Goal: Information Seeking & Learning: Check status

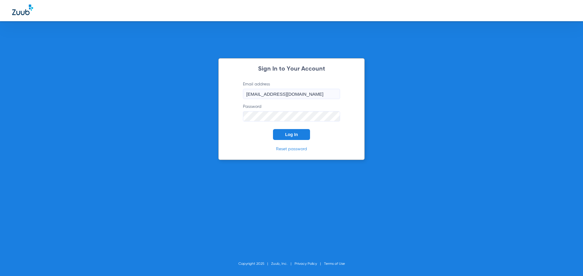
click at [291, 131] on button "Log In" at bounding box center [291, 134] width 37 height 11
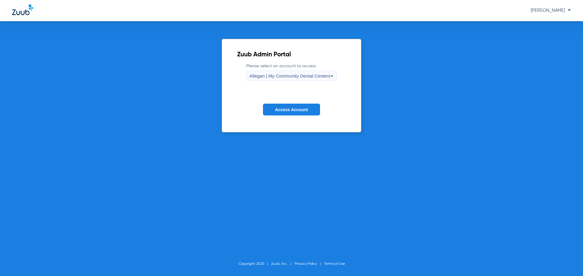
click at [293, 71] on div "Allegan | My Community Dental Centers" at bounding box center [289, 76] width 81 height 10
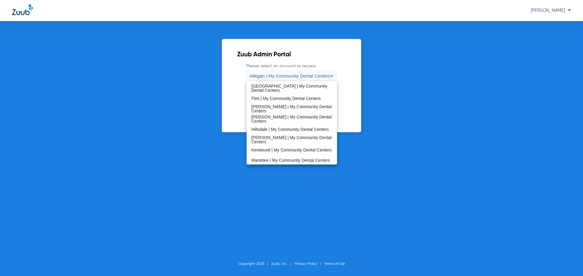
scroll to position [30, 0]
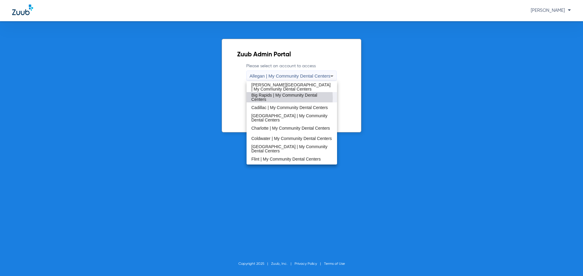
click at [281, 98] on span "Big Rapids | My Community Dental Centers" at bounding box center [291, 97] width 81 height 8
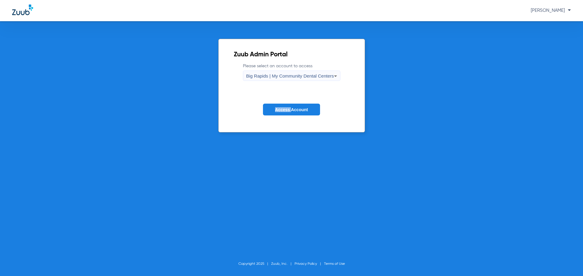
click at [281, 98] on form "Please select an account to access [GEOGRAPHIC_DATA] | My Community Dental Cent…" at bounding box center [292, 94] width 116 height 62
click at [280, 105] on button "Access Account" at bounding box center [291, 110] width 57 height 12
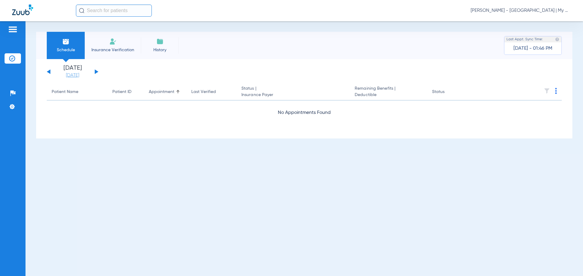
click at [71, 75] on link "[DATE]" at bounding box center [72, 76] width 36 height 6
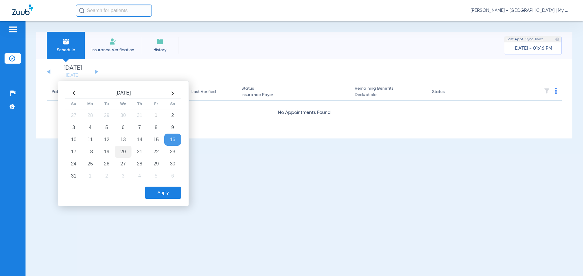
click at [125, 153] on td "20" at bounding box center [123, 152] width 16 height 12
click at [165, 192] on button "Apply" at bounding box center [163, 193] width 36 height 12
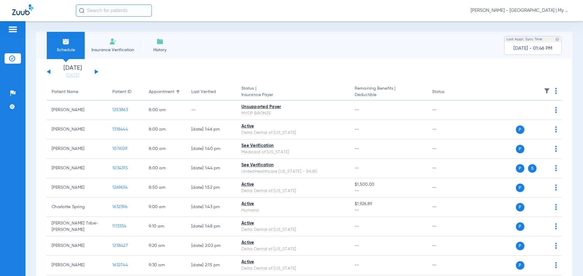
click at [549, 90] on th at bounding box center [515, 92] width 94 height 17
click at [555, 90] on img at bounding box center [556, 91] width 2 height 6
click at [543, 89] on div at bounding box center [291, 138] width 583 height 276
click at [544, 91] on img at bounding box center [547, 91] width 6 height 6
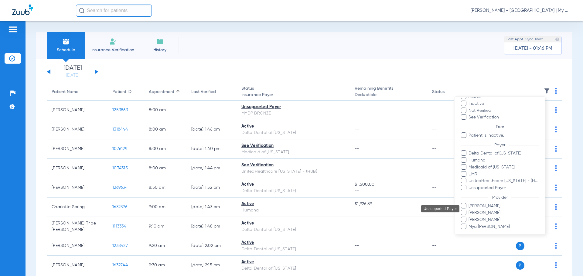
scroll to position [49, 0]
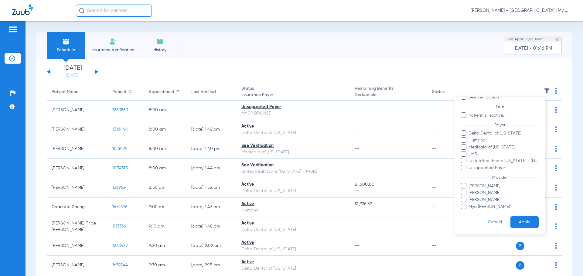
click at [493, 190] on span "[PERSON_NAME]" at bounding box center [503, 193] width 70 height 6
click at [469, 197] on input "[PERSON_NAME]" at bounding box center [469, 197] width 0 height 0
click at [522, 220] on button "Apply" at bounding box center [524, 223] width 28 height 12
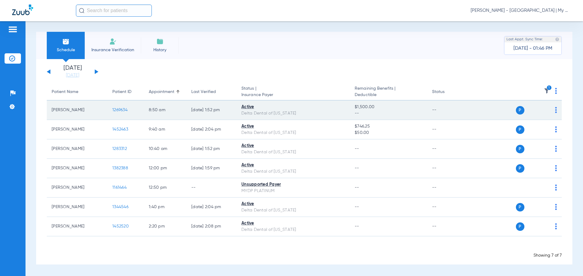
click at [124, 109] on span "1269634" at bounding box center [119, 110] width 15 height 4
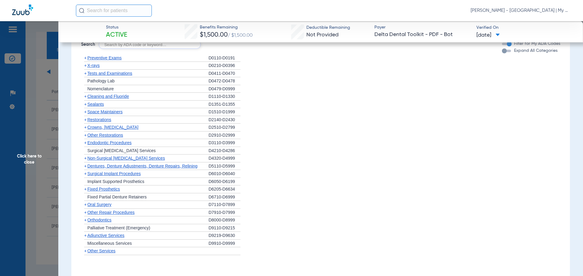
scroll to position [591, 0]
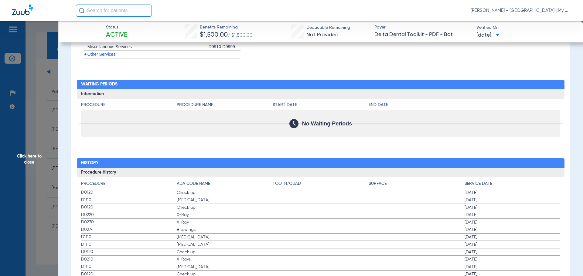
click at [219, 215] on span "X-Ray" at bounding box center [225, 215] width 96 height 6
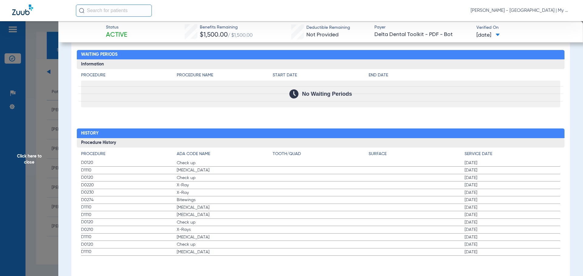
drag, startPoint x: 173, startPoint y: 162, endPoint x: 204, endPoint y: 181, distance: 36.0
click at [204, 181] on app-history-list "Procedure ADA Code Name Tooth/Quad Surface Service Date D0120 Check up [DATE] D…" at bounding box center [320, 203] width 479 height 105
click at [204, 181] on span "Check up" at bounding box center [225, 178] width 96 height 6
drag, startPoint x: 83, startPoint y: 177, endPoint x: 230, endPoint y: 207, distance: 150.6
click at [230, 207] on app-history-list "Procedure ADA Code Name Tooth/Quad Surface Service Date D0120 Check up [DATE] D…" at bounding box center [320, 203] width 479 height 105
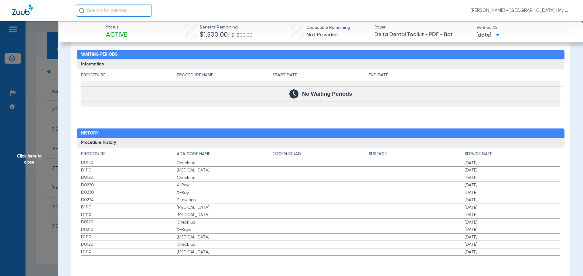
click at [230, 207] on span "[MEDICAL_DATA]" at bounding box center [225, 208] width 96 height 6
click at [203, 220] on span "Check up" at bounding box center [225, 223] width 96 height 6
drag, startPoint x: 171, startPoint y: 177, endPoint x: 229, endPoint y: 187, distance: 59.0
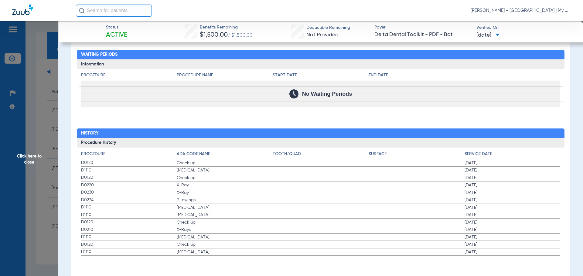
click at [229, 187] on app-history-list "Procedure ADA Code Name Tooth/Quad Surface Service Date D0120 Check up [DATE] D…" at bounding box center [320, 203] width 479 height 105
click at [229, 187] on span "X-Ray" at bounding box center [225, 185] width 96 height 6
click at [183, 170] on span "[MEDICAL_DATA]" at bounding box center [225, 171] width 96 height 6
drag, startPoint x: 212, startPoint y: 166, endPoint x: 213, endPoint y: 185, distance: 18.9
click at [213, 185] on app-history-list "Procedure ADA Code Name Tooth/Quad Surface Service Date D0120 Check up [DATE] D…" at bounding box center [320, 203] width 479 height 105
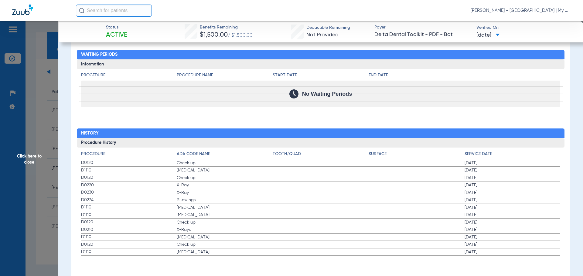
click at [261, 187] on span "X-Ray" at bounding box center [225, 185] width 96 height 6
click at [185, 188] on span "X-Ray" at bounding box center [225, 185] width 96 height 6
click at [141, 202] on span "D0274" at bounding box center [129, 200] width 96 height 6
drag, startPoint x: 84, startPoint y: 163, endPoint x: 510, endPoint y: 208, distance: 428.2
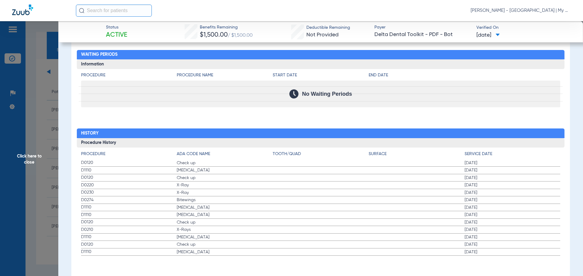
click at [510, 208] on app-history-list "Procedure ADA Code Name Tooth/Quad Surface Service Date D0120 Check up [DATE] D…" at bounding box center [320, 203] width 479 height 105
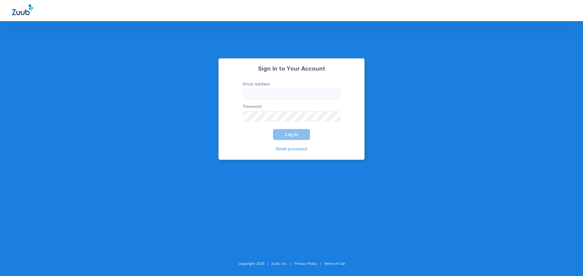
type input "[EMAIL_ADDRESS][DOMAIN_NAME]"
click at [287, 134] on span "Log In" at bounding box center [291, 134] width 13 height 5
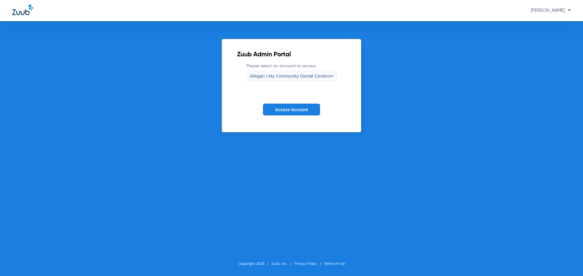
click at [298, 80] on div "Allegan | My Community Dental Centers" at bounding box center [289, 76] width 81 height 10
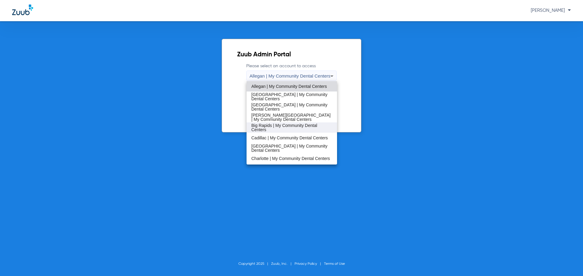
drag, startPoint x: 282, startPoint y: 125, endPoint x: 287, endPoint y: 122, distance: 6.1
click at [283, 125] on span "Big Rapids | My Community Dental Centers" at bounding box center [291, 128] width 81 height 8
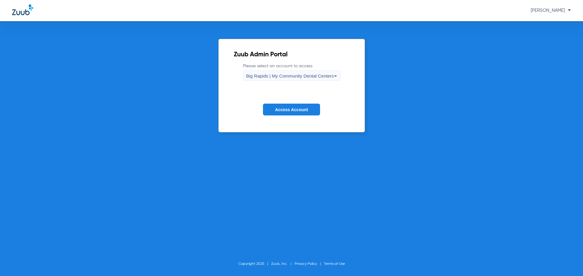
click at [299, 106] on button "Access Account" at bounding box center [291, 110] width 57 height 12
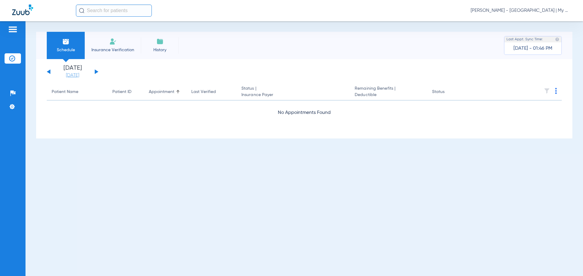
click at [64, 73] on link "[DATE]" at bounding box center [72, 76] width 36 height 6
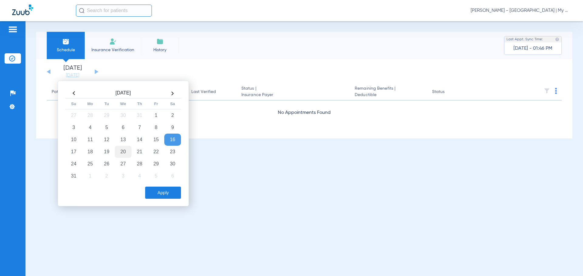
click at [124, 151] on td "20" at bounding box center [123, 152] width 16 height 12
click at [167, 184] on div "Apply" at bounding box center [122, 191] width 117 height 15
click at [173, 189] on button "Apply" at bounding box center [163, 193] width 36 height 12
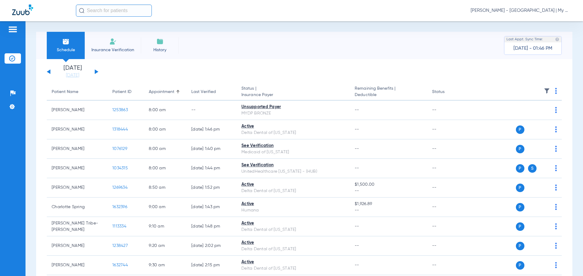
scroll to position [30, 0]
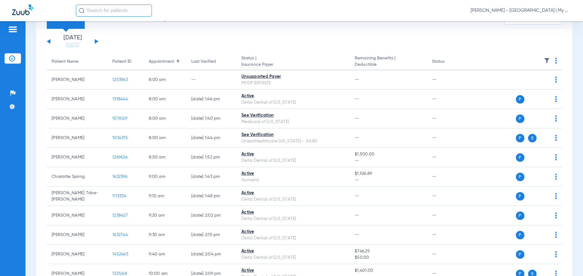
click at [540, 59] on th at bounding box center [515, 61] width 94 height 17
click at [544, 59] on img at bounding box center [547, 61] width 6 height 6
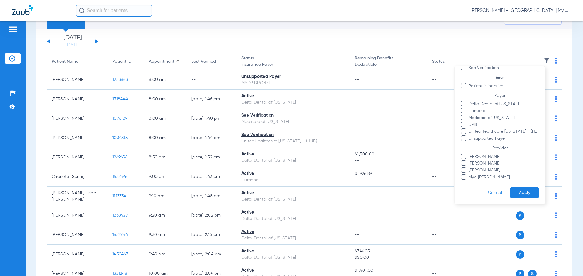
scroll to position [49, 0]
drag, startPoint x: 492, startPoint y: 162, endPoint x: 520, endPoint y: 182, distance: 35.0
click at [492, 162] on span "[PERSON_NAME]" at bounding box center [503, 163] width 70 height 6
click at [469, 167] on input "[PERSON_NAME]" at bounding box center [469, 167] width 0 height 0
click at [520, 193] on button "Apply" at bounding box center [524, 192] width 28 height 12
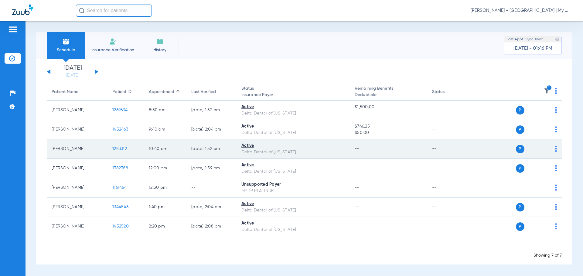
click at [119, 147] on span "1283312" at bounding box center [119, 149] width 15 height 4
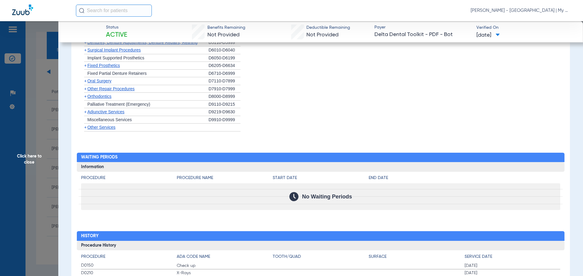
scroll to position [544, 0]
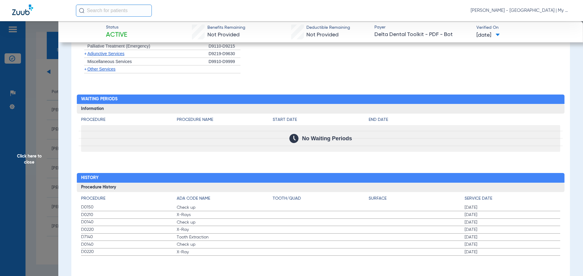
drag, startPoint x: 76, startPoint y: 208, endPoint x: 485, endPoint y: 215, distance: 408.8
click at [485, 215] on div "Procedure Benefits Disclaimers Child age limit: 0 (End of Calendar Year) Irs ag…" at bounding box center [320, 39] width 498 height 488
click at [52, 207] on span "Click here to close" at bounding box center [29, 159] width 58 height 276
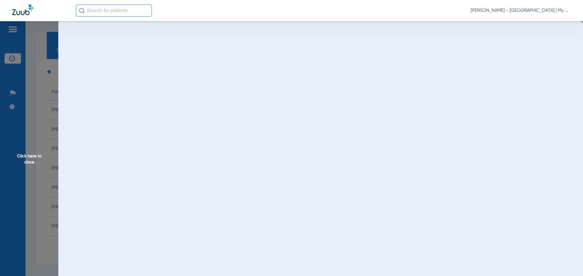
scroll to position [0, 0]
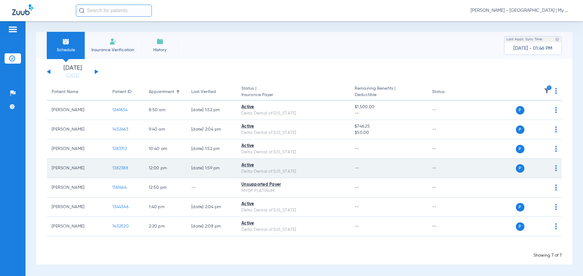
click at [119, 167] on span "1382388" at bounding box center [120, 168] width 16 height 4
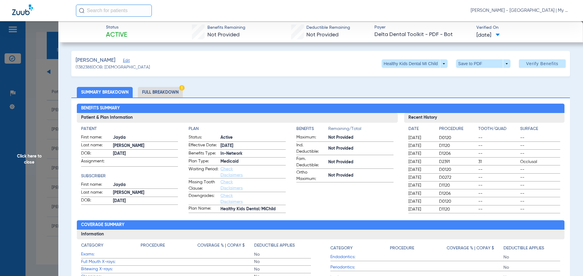
click at [334, 88] on ul "Summary Breakdown Full Breakdown" at bounding box center [320, 92] width 498 height 11
click at [156, 94] on li "Full Breakdown" at bounding box center [160, 92] width 45 height 11
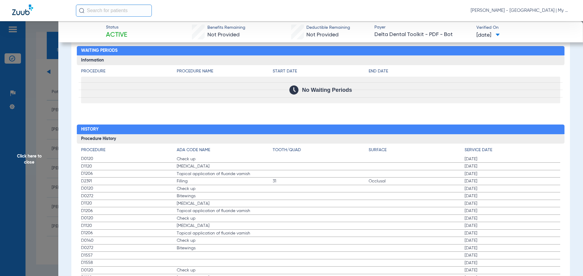
scroll to position [789, 0]
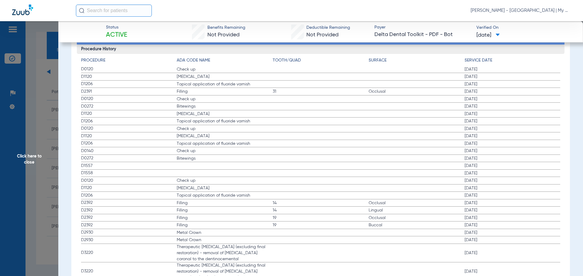
drag, startPoint x: 79, startPoint y: 69, endPoint x: 424, endPoint y: 126, distance: 349.1
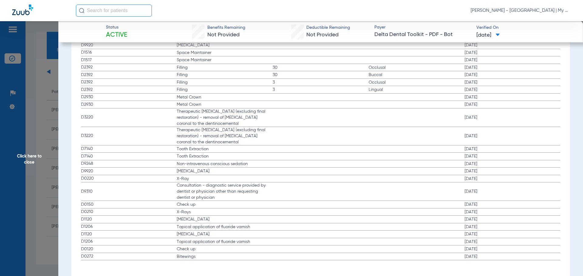
scroll to position [1056, 0]
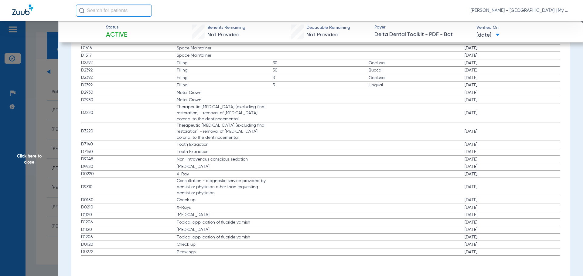
drag, startPoint x: 108, startPoint y: 209, endPoint x: 471, endPoint y: 217, distance: 363.6
click at [471, 217] on app-history-list "Procedure ADA Code Name Tooth/Quad Surface Service Date D0120 Check up [DATE] D…" at bounding box center [320, 24] width 479 height 466
click at [23, 181] on span "Click here to close" at bounding box center [29, 159] width 58 height 276
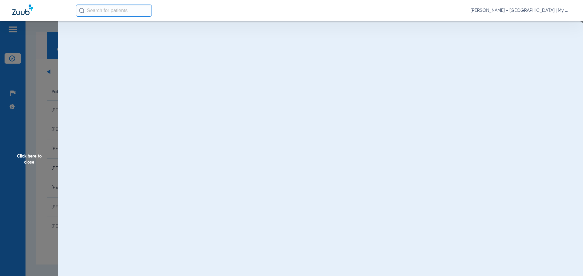
scroll to position [0, 0]
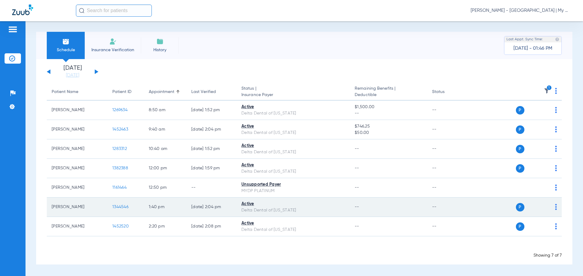
click at [119, 206] on span "1344546" at bounding box center [120, 207] width 16 height 4
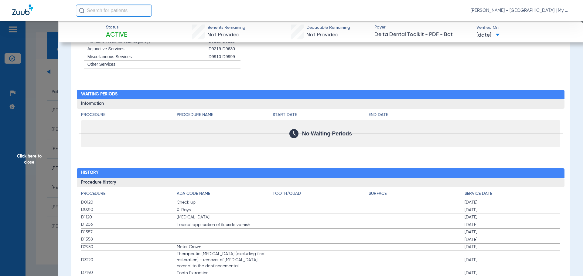
scroll to position [615, 0]
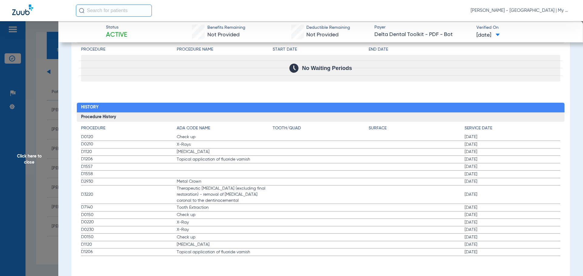
drag, startPoint x: 80, startPoint y: 138, endPoint x: 191, endPoint y: 156, distance: 111.6
click at [200, 149] on div "Procedure ADA Code Name Tooth/Quad Surface Service Date D0120 Check up [DATE] D…" at bounding box center [321, 189] width 488 height 134
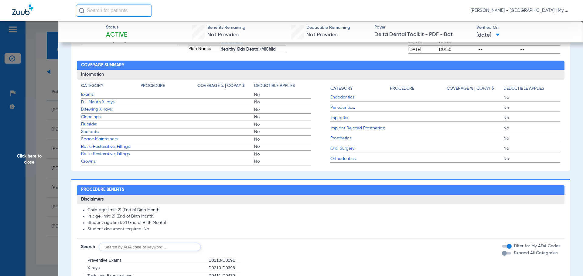
scroll to position [0, 0]
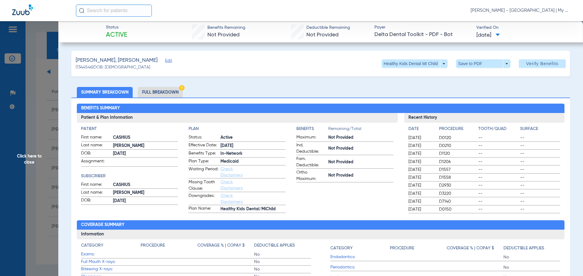
click at [20, 174] on span "Click here to close" at bounding box center [29, 159] width 58 height 276
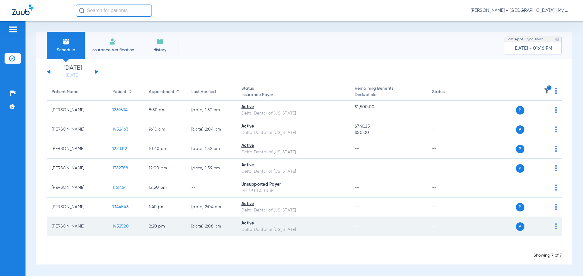
click at [121, 224] on td "1452520" at bounding box center [125, 226] width 36 height 19
click at [130, 229] on td "1452520" at bounding box center [125, 226] width 36 height 19
click at [123, 227] on span "1452520" at bounding box center [120, 227] width 16 height 4
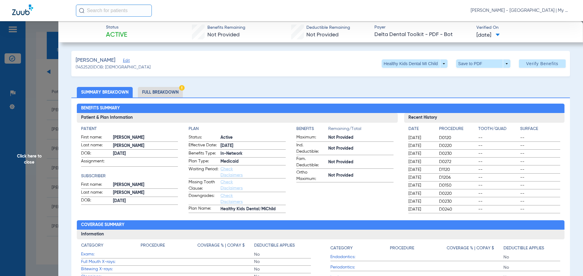
click at [42, 122] on span "Click here to close" at bounding box center [29, 159] width 58 height 276
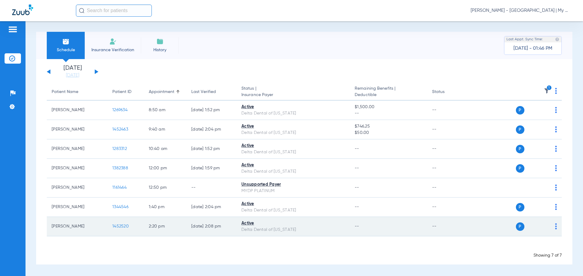
click at [126, 226] on span "1452520" at bounding box center [120, 227] width 16 height 4
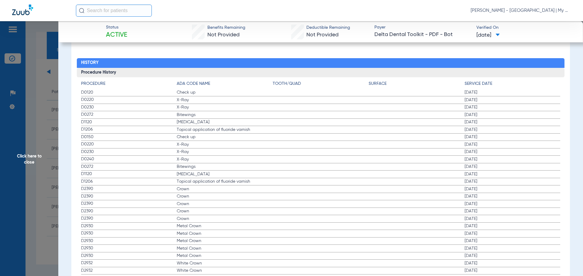
scroll to position [607, 0]
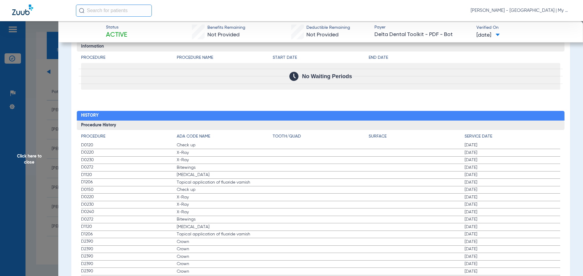
drag, startPoint x: 79, startPoint y: 144, endPoint x: 500, endPoint y: 219, distance: 427.8
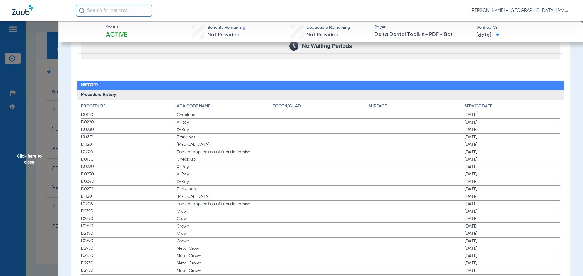
click at [28, 197] on span "Click here to close" at bounding box center [29, 159] width 58 height 276
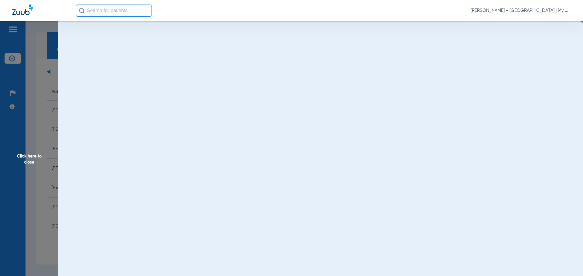
scroll to position [0, 0]
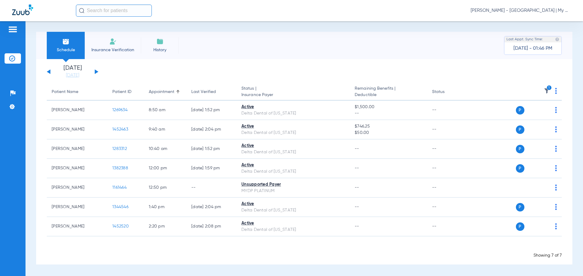
click at [547, 89] on icon "1" at bounding box center [548, 87] width 5 height 5
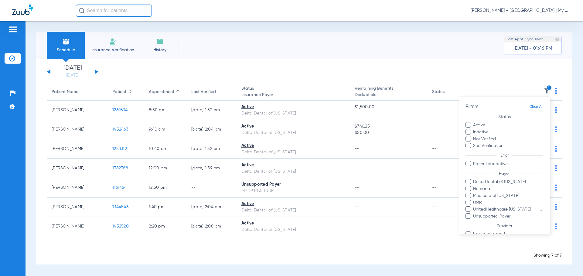
scroll to position [49, 0]
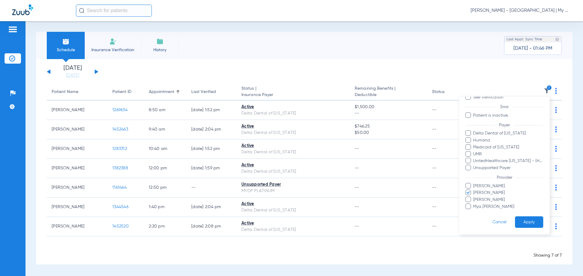
click at [489, 193] on span "[PERSON_NAME]" at bounding box center [508, 193] width 70 height 6
click at [474, 197] on input "[PERSON_NAME]" at bounding box center [474, 197] width 0 height 0
click at [490, 188] on span "[PERSON_NAME]" at bounding box center [508, 186] width 70 height 6
click at [474, 191] on input "[PERSON_NAME]" at bounding box center [474, 191] width 0 height 0
click at [524, 221] on button "Apply" at bounding box center [529, 223] width 28 height 12
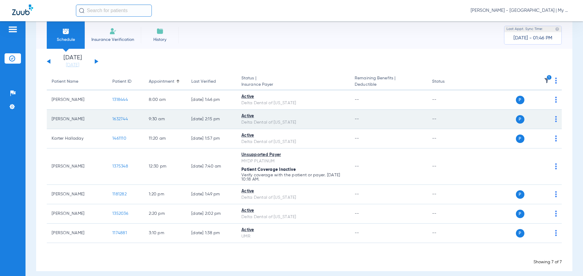
scroll to position [16, 0]
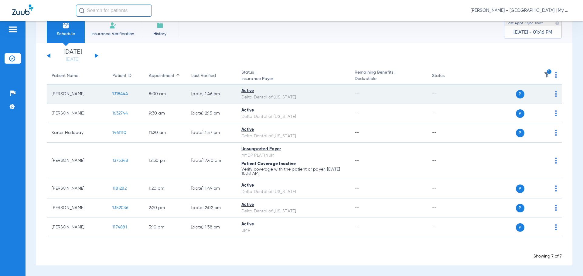
click at [117, 93] on span "1318444" at bounding box center [119, 94] width 15 height 4
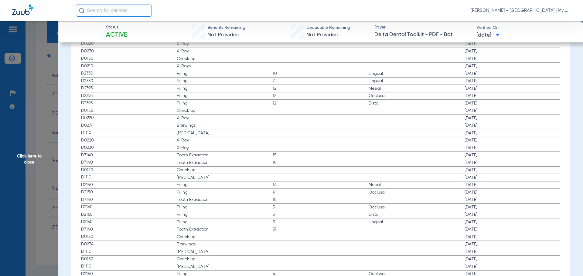
scroll to position [684, 0]
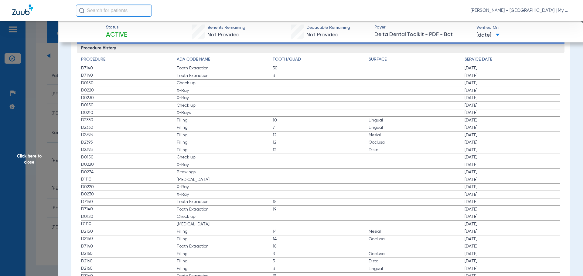
drag, startPoint x: 81, startPoint y: 82, endPoint x: 164, endPoint y: 108, distance: 86.7
click at [228, 97] on app-history-list "Procedure ADA Code Name Tooth/Quad Surface Service Date D7140 Tooth Extraction …" at bounding box center [320, 201] width 479 height 291
click at [88, 106] on span "D0150" at bounding box center [129, 105] width 96 height 6
drag, startPoint x: 84, startPoint y: 105, endPoint x: 512, endPoint y: 117, distance: 427.4
click at [512, 117] on app-history-list "Procedure ADA Code Name Tooth/Quad Surface Service Date D7140 Tooth Extraction …" at bounding box center [320, 201] width 479 height 291
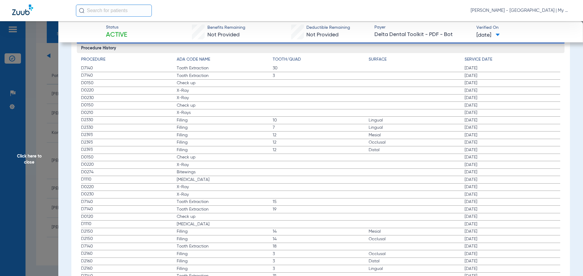
click at [212, 147] on label "D2393 Filling 12 Distal [DATE]" at bounding box center [320, 151] width 479 height 8
click at [86, 95] on span "D0230" at bounding box center [129, 98] width 96 height 6
drag, startPoint x: 82, startPoint y: 105, endPoint x: 488, endPoint y: 112, distance: 406.1
click at [488, 112] on app-history-list "Procedure ADA Code Name Tooth/Quad Surface Service Date D7140 Tooth Extraction …" at bounding box center [320, 201] width 479 height 291
click at [34, 213] on span "Click here to close" at bounding box center [29, 159] width 58 height 276
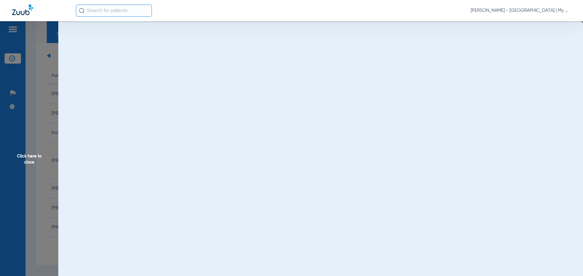
scroll to position [0, 0]
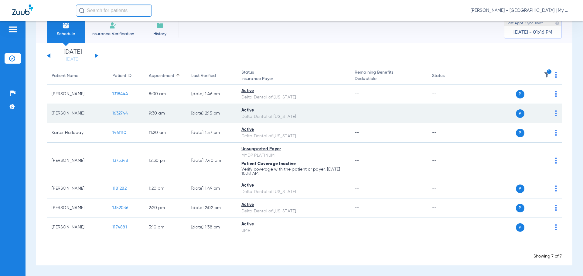
click at [116, 112] on span "1632744" at bounding box center [119, 113] width 15 height 4
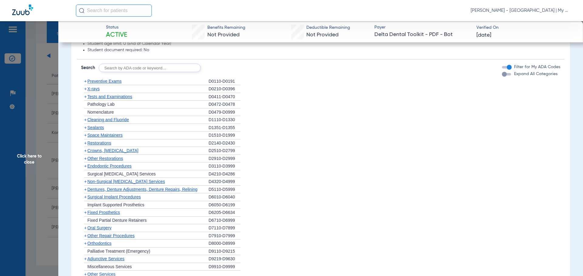
scroll to position [337, 0]
click at [49, 196] on span "Click here to close" at bounding box center [29, 159] width 58 height 276
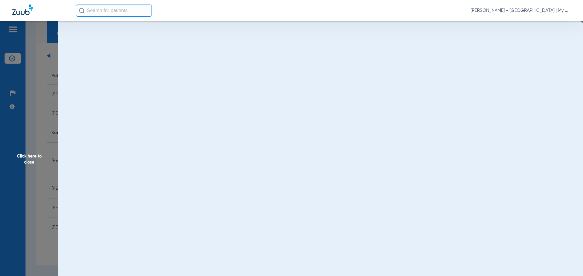
scroll to position [0, 0]
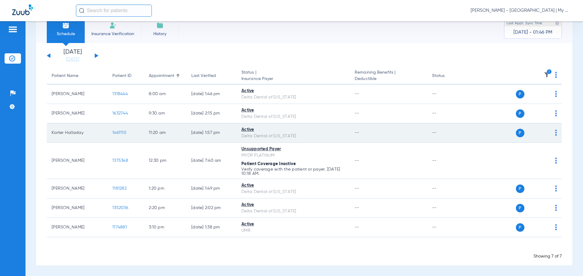
click at [124, 132] on span "1461110" at bounding box center [119, 133] width 14 height 4
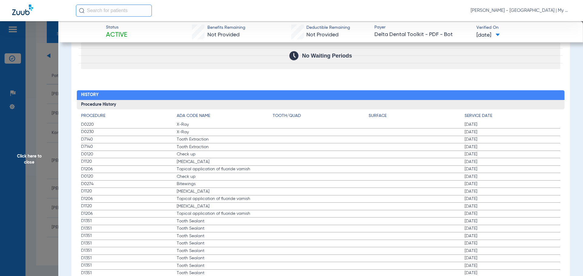
scroll to position [637, 0]
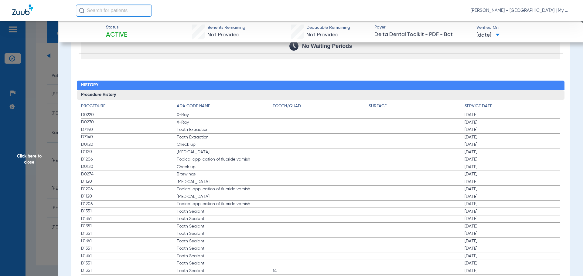
drag, startPoint x: 84, startPoint y: 114, endPoint x: 132, endPoint y: 126, distance: 48.9
click at [132, 126] on app-history-list "Procedure ADA Code Name Tooth/Quad Surface Service Date D0220 X-Ray [DATE] D023…" at bounding box center [320, 258] width 479 height 310
click at [121, 139] on span "D7140" at bounding box center [129, 137] width 96 height 6
drag, startPoint x: 80, startPoint y: 144, endPoint x: 280, endPoint y: 165, distance: 200.7
click at [280, 165] on div "Procedure ADA Code Name Tooth/Quad Surface Service Date D0220 X-Ray [DATE] D023…" at bounding box center [321, 256] width 488 height 313
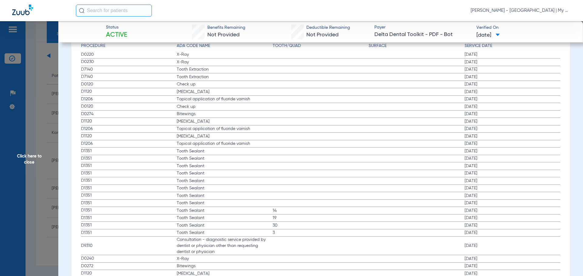
scroll to position [698, 0]
drag, startPoint x: 178, startPoint y: 114, endPoint x: 175, endPoint y: 110, distance: 4.5
click at [177, 113] on span "Bitewings" at bounding box center [225, 114] width 96 height 6
drag, startPoint x: 181, startPoint y: 105, endPoint x: 229, endPoint y: 127, distance: 52.5
click at [229, 127] on app-history-list "Procedure ADA Code Name Tooth/Quad Surface Service Date D0220 X-Ray [DATE] D023…" at bounding box center [320, 197] width 479 height 310
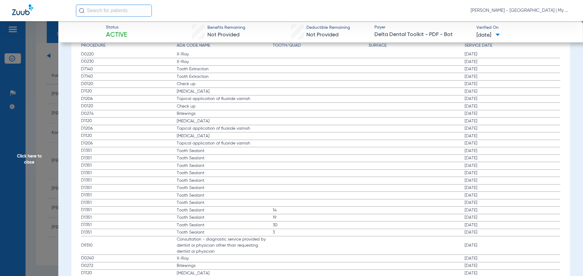
click at [241, 151] on span "Tooth Sealant" at bounding box center [225, 151] width 96 height 6
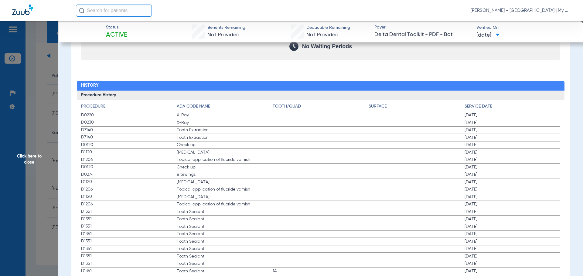
scroll to position [607, 0]
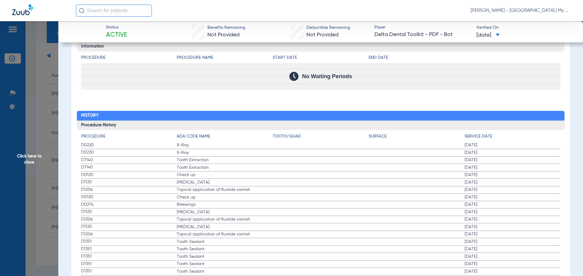
click at [243, 161] on span "Tooth Extraction" at bounding box center [225, 160] width 96 height 6
drag, startPoint x: 198, startPoint y: 174, endPoint x: 252, endPoint y: 181, distance: 55.1
click at [264, 194] on label "D1206 Topical application of fluoride varnish [DATE]" at bounding box center [320, 191] width 479 height 8
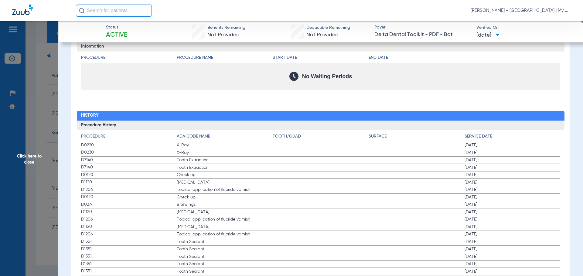
click at [48, 223] on span "Click here to close" at bounding box center [29, 159] width 58 height 276
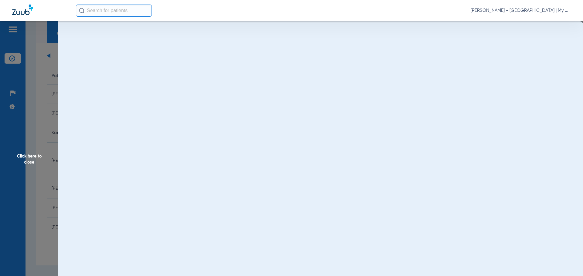
scroll to position [0, 0]
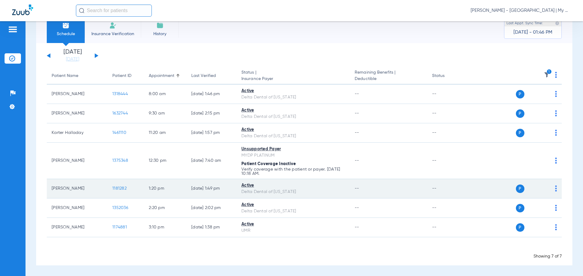
click at [117, 186] on td "1181282" at bounding box center [125, 188] width 36 height 19
click at [121, 188] on span "1181282" at bounding box center [119, 189] width 14 height 4
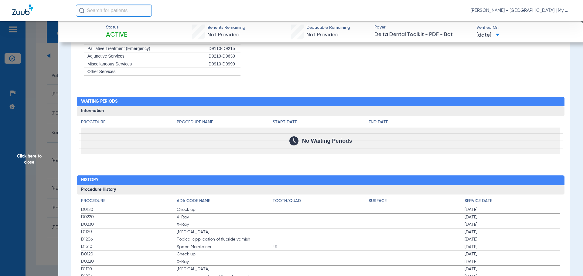
scroll to position [637, 0]
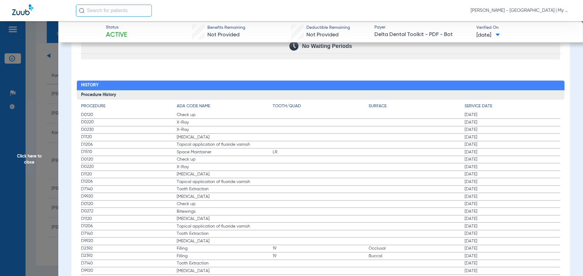
drag, startPoint x: 80, startPoint y: 114, endPoint x: 201, endPoint y: 143, distance: 124.0
click at [326, 160] on label "D0120 Check up [DATE]" at bounding box center [320, 160] width 479 height 8
drag, startPoint x: 80, startPoint y: 158, endPoint x: 196, endPoint y: 179, distance: 117.5
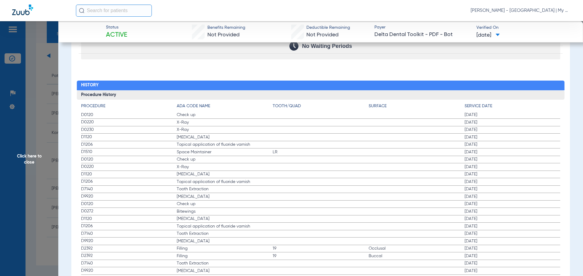
click at [196, 185] on label "D1206 Topical application of fluoride varnish [DATE]" at bounding box center [320, 182] width 479 height 8
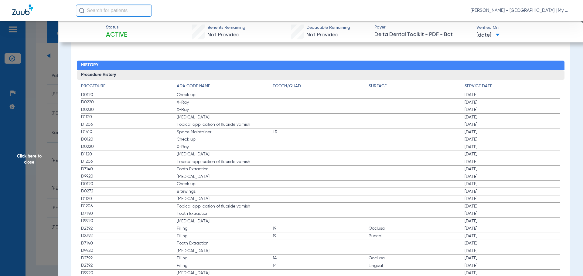
scroll to position [668, 0]
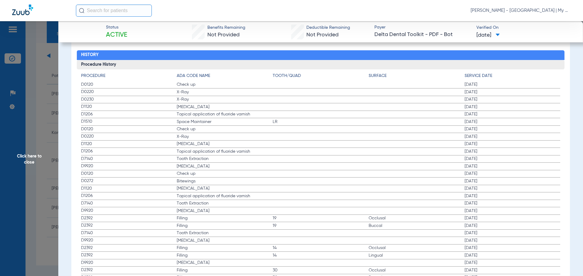
drag, startPoint x: 246, startPoint y: 120, endPoint x: 233, endPoint y: 119, distance: 12.2
click at [246, 120] on span "Space Maintainer" at bounding box center [225, 122] width 96 height 6
drag, startPoint x: 107, startPoint y: 82, endPoint x: 344, endPoint y: 120, distance: 239.7
click at [228, 147] on span "[MEDICAL_DATA]" at bounding box center [225, 144] width 96 height 6
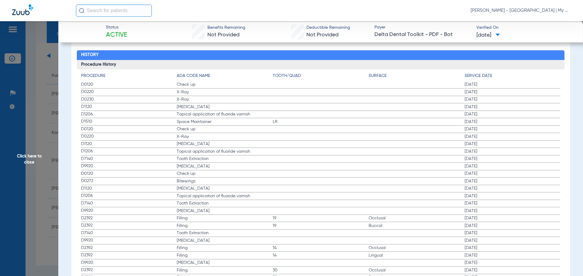
drag, startPoint x: 82, startPoint y: 128, endPoint x: 288, endPoint y: 174, distance: 211.1
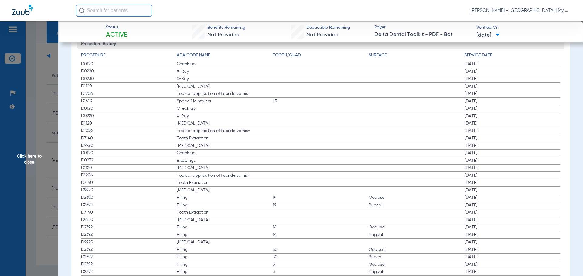
scroll to position [698, 0]
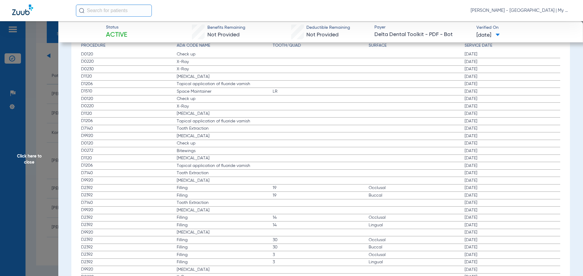
drag, startPoint x: 157, startPoint y: 168, endPoint x: 110, endPoint y: 155, distance: 48.7
click at [155, 168] on span "D1206" at bounding box center [129, 166] width 96 height 6
drag, startPoint x: 85, startPoint y: 142, endPoint x: 285, endPoint y: 174, distance: 202.0
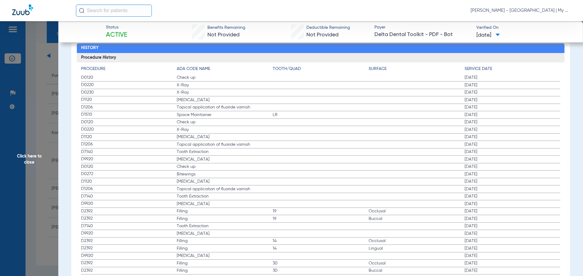
scroll to position [666, 0]
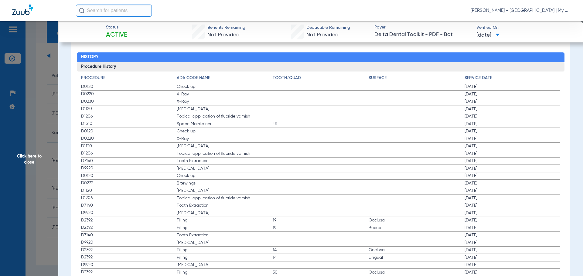
click at [33, 206] on span "Click here to close" at bounding box center [29, 159] width 58 height 276
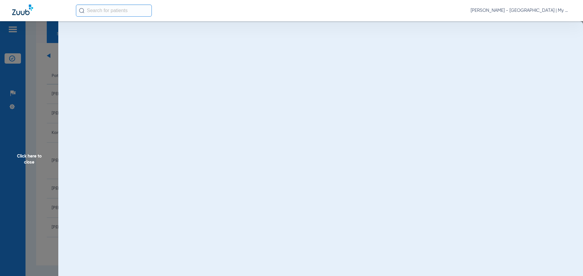
scroll to position [0, 0]
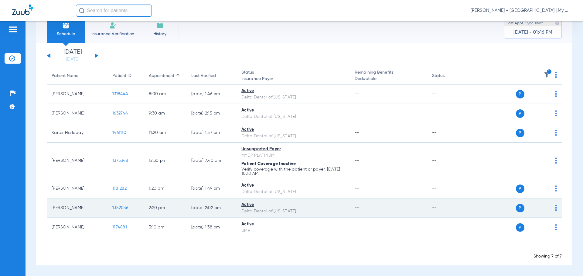
click at [118, 208] on span "1352036" at bounding box center [120, 208] width 16 height 4
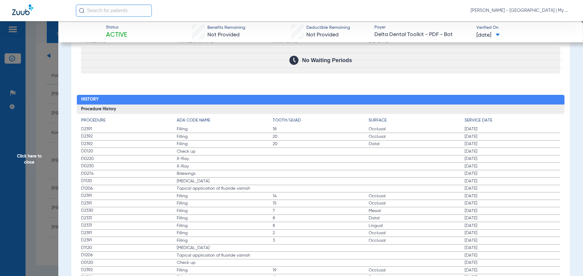
scroll to position [637, 0]
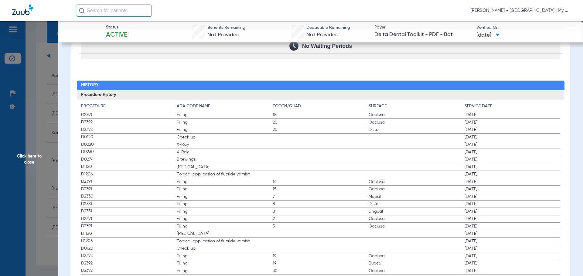
drag, startPoint x: 80, startPoint y: 137, endPoint x: 210, endPoint y: 166, distance: 133.0
click at [210, 166] on div "Procedure ADA Code Name Tooth/Quad Surface Service Date D2391 Filling 18 Occlus…" at bounding box center [321, 236] width 488 height 272
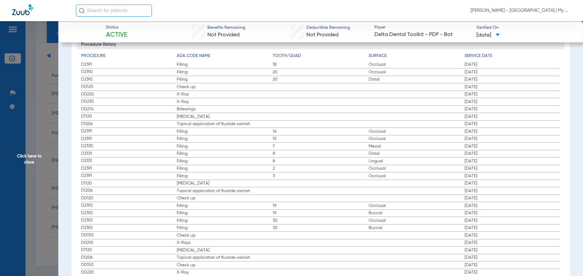
scroll to position [698, 0]
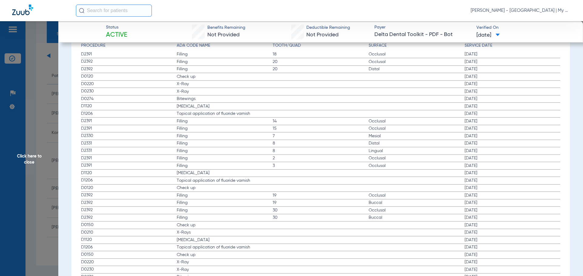
click at [202, 158] on span "Filling" at bounding box center [225, 158] width 96 height 6
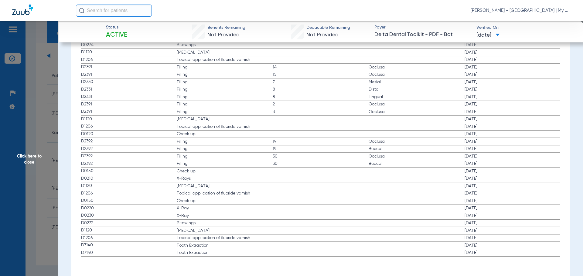
scroll to position [753, 0]
drag, startPoint x: 86, startPoint y: 177, endPoint x: 470, endPoint y: 177, distance: 383.6
click at [470, 177] on label "D0210 X-Rays [DATE]" at bounding box center [320, 178] width 479 height 8
click at [42, 200] on span "Click here to close" at bounding box center [29, 159] width 58 height 276
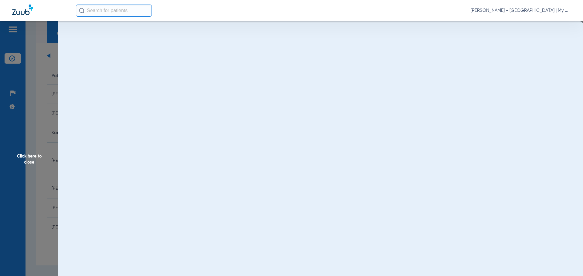
scroll to position [0, 0]
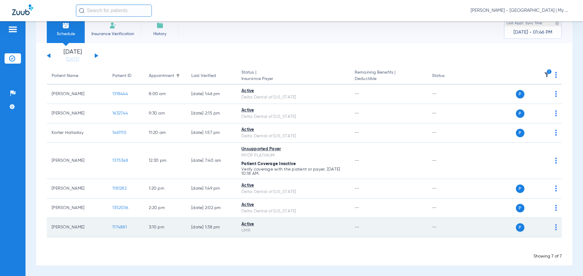
click at [125, 229] on span "1174881" at bounding box center [119, 227] width 15 height 4
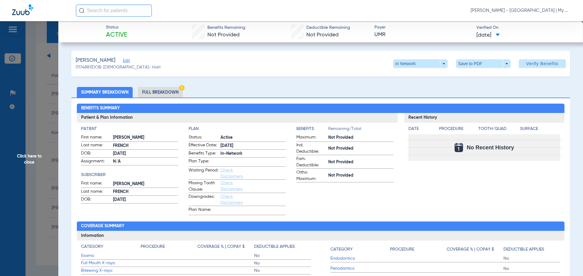
click at [157, 93] on li "Full Breakdown" at bounding box center [160, 92] width 45 height 11
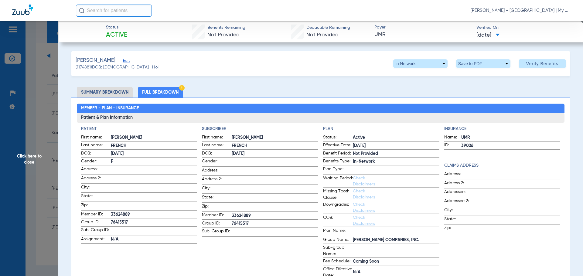
click at [48, 177] on span "Click here to close" at bounding box center [29, 159] width 58 height 276
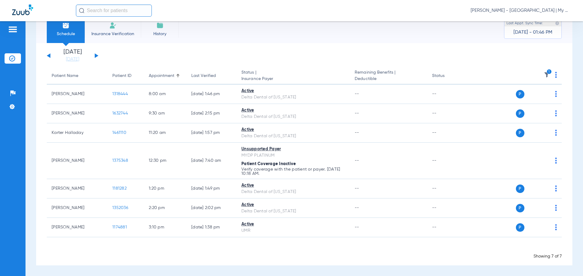
click at [546, 74] on icon "1" at bounding box center [548, 71] width 5 height 5
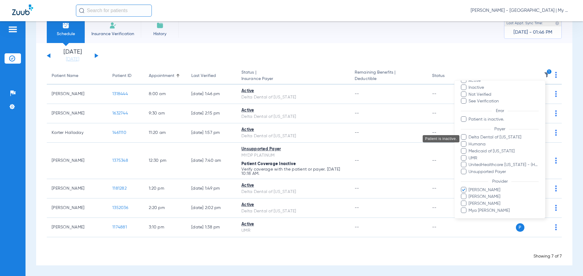
scroll to position [49, 0]
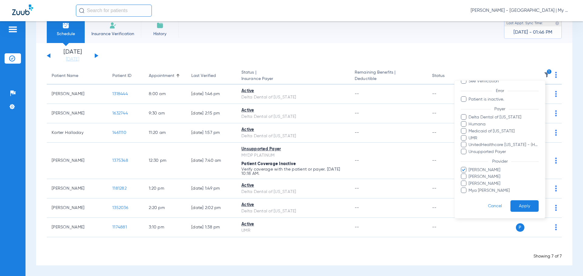
click at [488, 170] on span "[PERSON_NAME]" at bounding box center [503, 170] width 70 height 6
click at [469, 174] on input "[PERSON_NAME]" at bounding box center [469, 174] width 0 height 0
click at [482, 188] on span "Mya [PERSON_NAME]" at bounding box center [503, 191] width 70 height 6
click at [469, 195] on input "Mya [PERSON_NAME]" at bounding box center [469, 195] width 0 height 0
click at [514, 204] on button "Apply" at bounding box center [524, 207] width 28 height 12
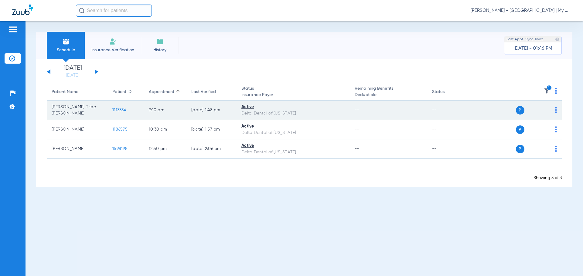
click at [119, 109] on span "1113334" at bounding box center [119, 110] width 14 height 4
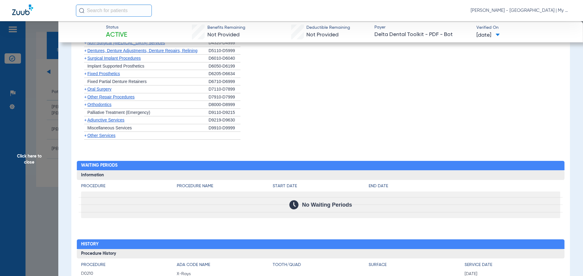
scroll to position [530, 0]
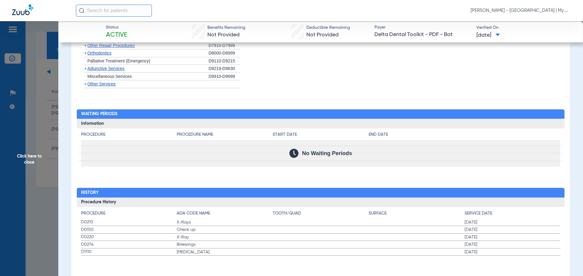
drag, startPoint x: 80, startPoint y: 220, endPoint x: 209, endPoint y: 227, distance: 128.9
click at [209, 227] on div "Procedure ADA Code Name Tooth/Quad Surface Service Date D0210 X-Rays [DATE] D01…" at bounding box center [321, 231] width 488 height 49
click at [208, 231] on span "Check up" at bounding box center [225, 230] width 96 height 6
click at [31, 181] on span "Click here to close" at bounding box center [29, 159] width 58 height 276
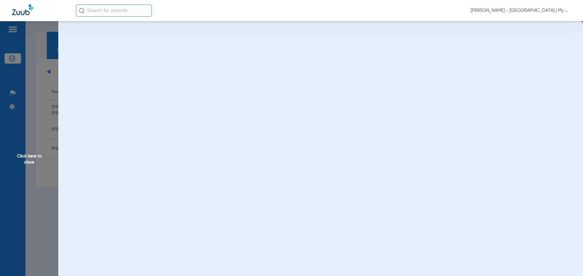
scroll to position [0, 0]
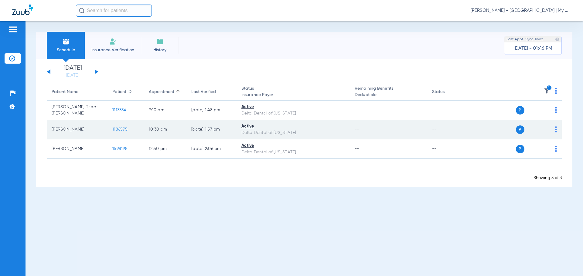
click at [121, 128] on span "1186575" at bounding box center [119, 129] width 15 height 4
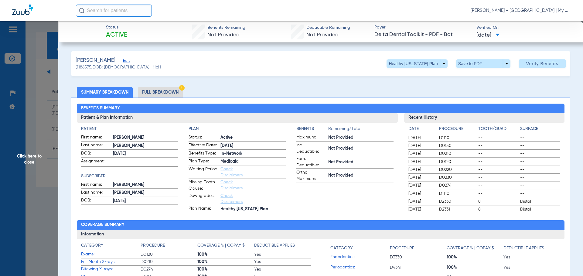
click at [350, 211] on app-benefits-information "Benefits Remaining/Total Maximum: Not Provided Ind. Deductible: Not Provided Fa…" at bounding box center [344, 169] width 97 height 87
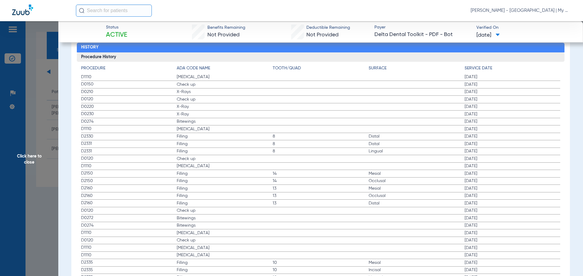
scroll to position [668, 0]
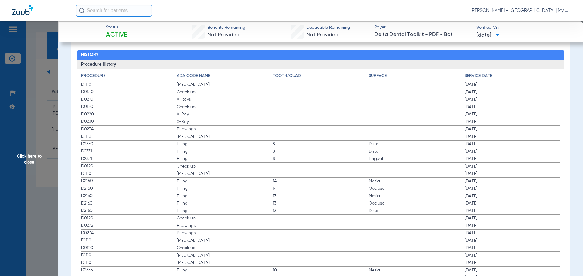
drag, startPoint x: 81, startPoint y: 83, endPoint x: 490, endPoint y: 100, distance: 409.1
click at [490, 100] on app-history-list "Procedure ADA Code Name Tooth/Quad Surface Service Date D1110 [MEDICAL_DATA] [D…" at bounding box center [320, 211] width 479 height 276
drag, startPoint x: 461, startPoint y: 196, endPoint x: 479, endPoint y: 195, distance: 18.5
click at [464, 196] on span "[DATE]" at bounding box center [512, 196] width 96 height 6
click at [13, 186] on span "Click here to close" at bounding box center [29, 159] width 58 height 276
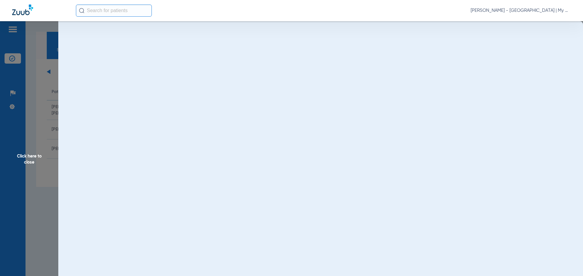
scroll to position [0, 0]
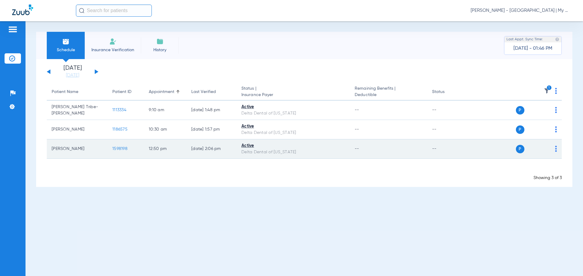
click at [119, 149] on span "1598198" at bounding box center [119, 149] width 15 height 4
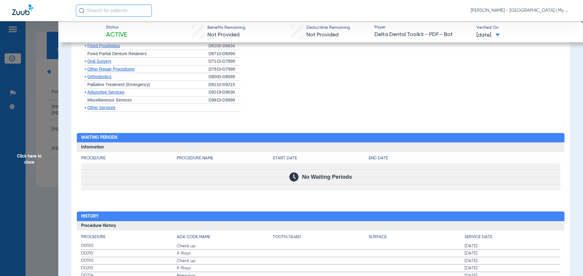
scroll to position [544, 0]
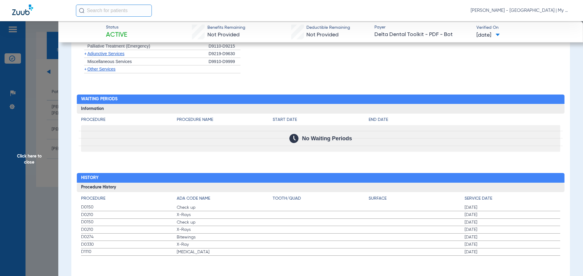
drag, startPoint x: 80, startPoint y: 206, endPoint x: 218, endPoint y: 224, distance: 139.2
click at [218, 224] on div "Procedure ADA Code Name Tooth/Quad Surface Service Date D0150 Check up [DATE] D…" at bounding box center [321, 224] width 488 height 64
click at [308, 162] on div "Procedure Benefits Disclaimers Child age limit: 0 (End of Calendar Year) Irs ag…" at bounding box center [320, 39] width 498 height 488
click at [53, 175] on span "Click here to close" at bounding box center [29, 159] width 58 height 276
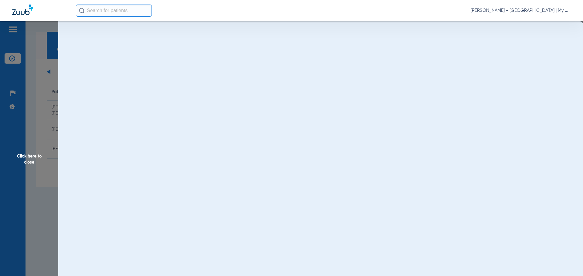
scroll to position [0, 0]
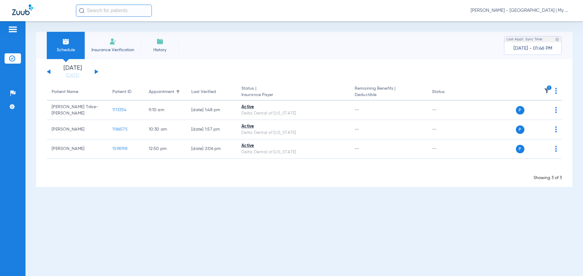
click at [548, 89] on icon "1" at bounding box center [548, 87] width 5 height 5
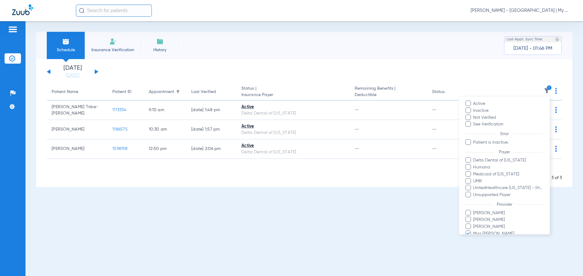
scroll to position [49, 0]
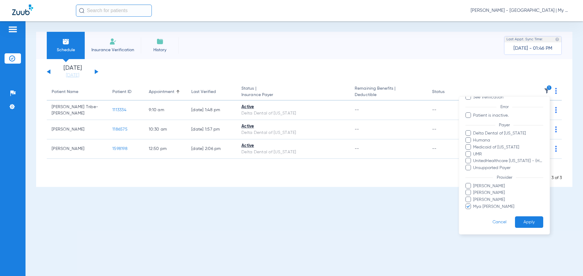
click at [487, 207] on span "Mya [PERSON_NAME]" at bounding box center [508, 207] width 70 height 6
click at [474, 211] on input "Mya [PERSON_NAME]" at bounding box center [474, 211] width 0 height 0
click at [491, 200] on span "[PERSON_NAME]" at bounding box center [508, 200] width 70 height 6
click at [474, 204] on input "[PERSON_NAME]" at bounding box center [474, 204] width 0 height 0
click at [525, 225] on button "Apply" at bounding box center [529, 223] width 28 height 12
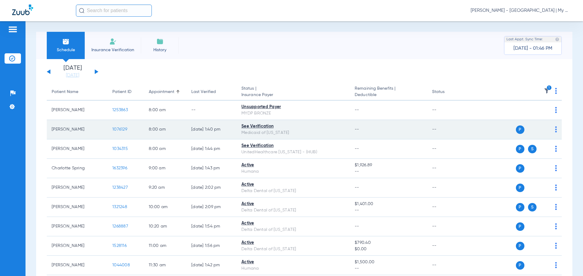
click at [119, 127] on span "1076129" at bounding box center [119, 129] width 15 height 4
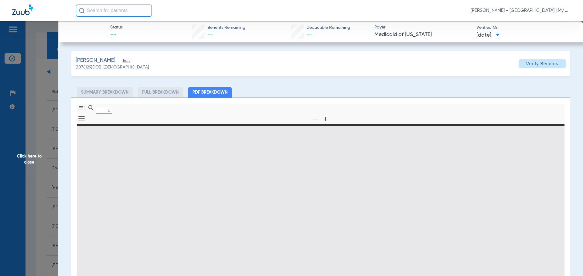
type input "0"
select select "page-width"
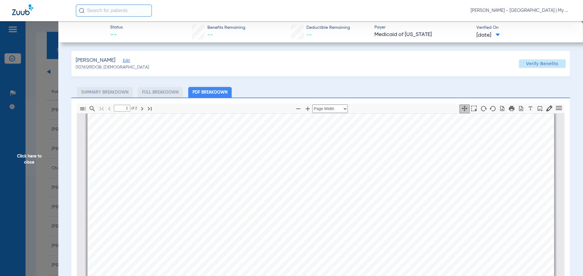
scroll to position [289, 0]
type input "2"
click at [50, 195] on span "Click here to close" at bounding box center [29, 159] width 58 height 276
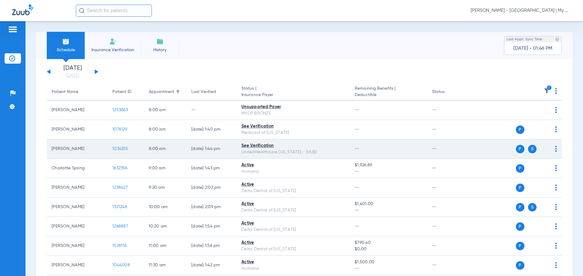
click at [124, 146] on td "1034315" at bounding box center [125, 149] width 36 height 19
click at [120, 150] on span "1034315" at bounding box center [119, 149] width 15 height 4
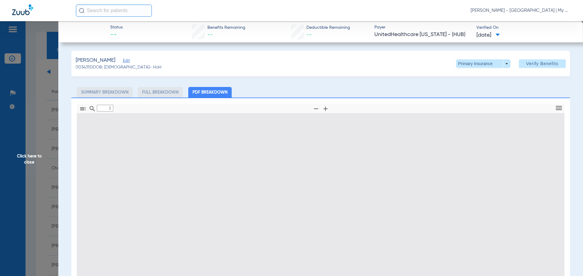
type input "0"
select select "page-width"
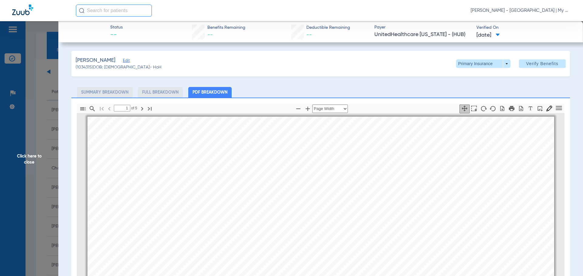
scroll to position [3, 0]
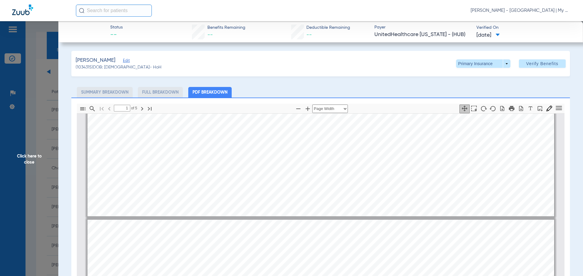
type input "2"
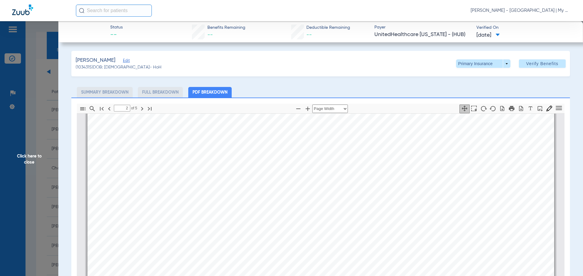
scroll to position [671, 0]
click at [465, 63] on span at bounding box center [483, 63] width 54 height 8
click at [478, 87] on span "Secondary Insurance" at bounding box center [476, 88] width 40 height 4
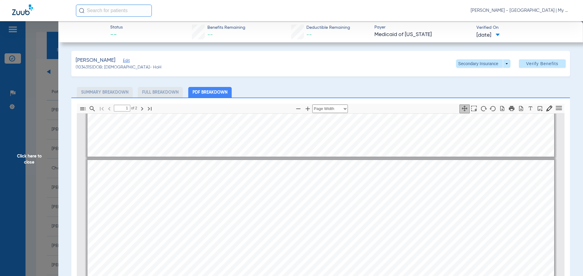
type input "2"
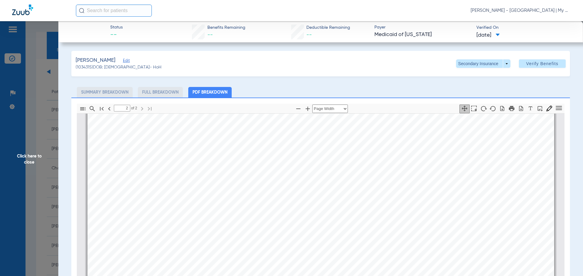
scroll to position [883, 0]
click at [54, 217] on span "Click here to close" at bounding box center [29, 159] width 58 height 276
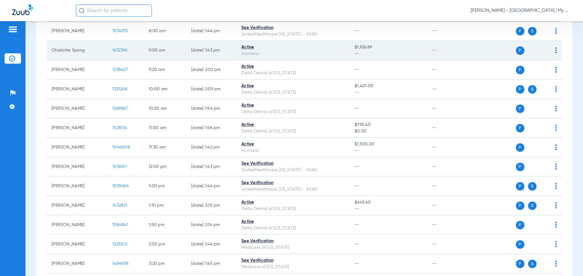
scroll to position [121, 0]
